Goal: Task Accomplishment & Management: Manage account settings

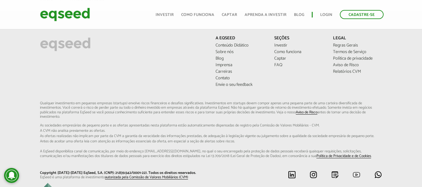
scroll to position [964, 0]
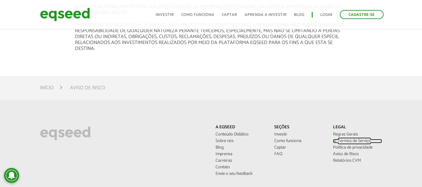
click at [351, 139] on link "Termos de Serviço" at bounding box center [357, 141] width 49 height 4
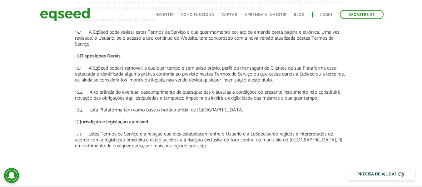
scroll to position [1939, 0]
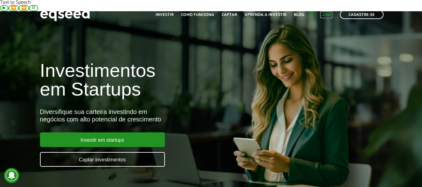
click at [328, 16] on link "Login" at bounding box center [326, 15] width 12 height 4
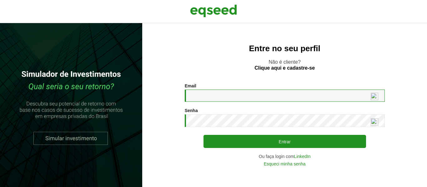
click at [203, 92] on input "Email *" at bounding box center [285, 96] width 200 height 12
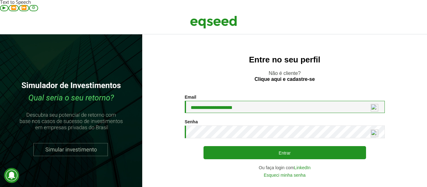
type input "**********"
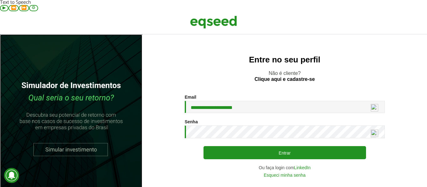
click at [68, 139] on link at bounding box center [71, 116] width 142 height 164
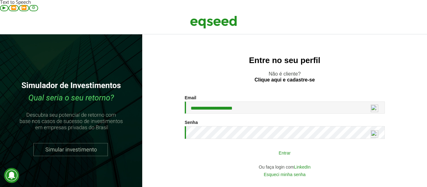
click at [295, 147] on button "Entrar" at bounding box center [285, 153] width 163 height 12
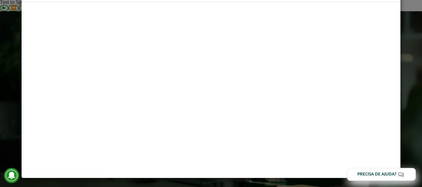
scroll to position [33, 0]
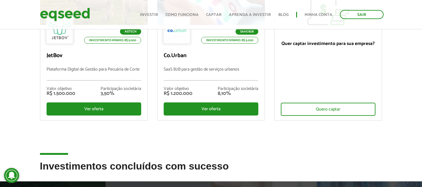
scroll to position [63, 0]
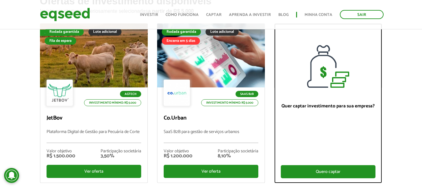
click at [326, 165] on div "Quero captar" at bounding box center [328, 171] width 95 height 13
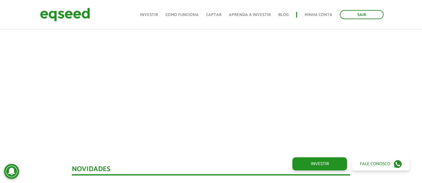
scroll to position [218, 0]
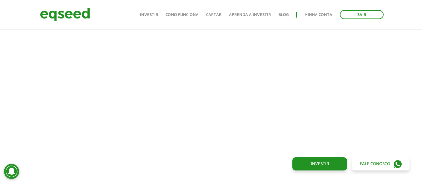
scroll to position [365, 0]
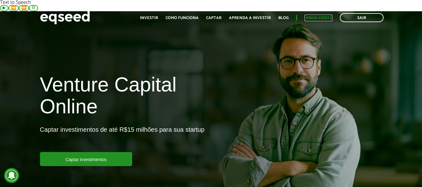
click at [317, 19] on link "Minha conta" at bounding box center [319, 18] width 28 height 4
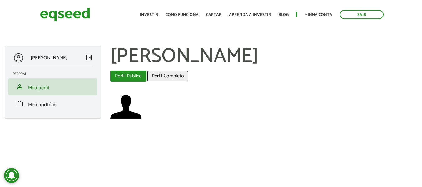
click at [162, 71] on link "Perfil Completo" at bounding box center [168, 76] width 42 height 11
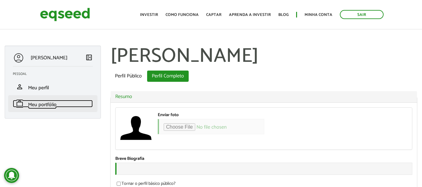
click at [43, 101] on span "Meu portfólio" at bounding box center [42, 105] width 28 height 8
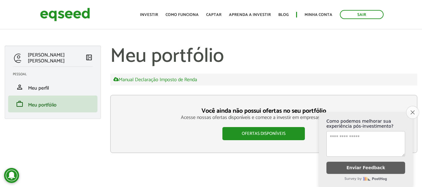
click at [412, 111] on icon "Close survey" at bounding box center [413, 112] width 4 height 4
